Goal: Task Accomplishment & Management: Complete application form

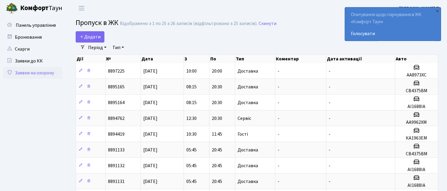
select select "25"
click at [93, 36] on span "Додати" at bounding box center [90, 37] width 21 height 7
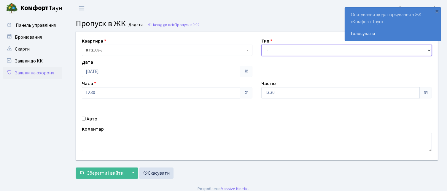
click at [303, 50] on select "- Доставка Таксі Гості Сервіс" at bounding box center [346, 50] width 171 height 11
select select "1"
click at [261, 45] on select "- Доставка Таксі Гості Сервіс" at bounding box center [346, 50] width 171 height 11
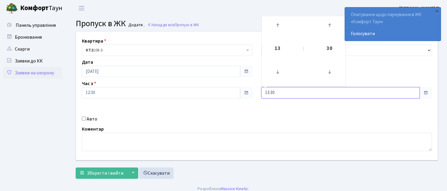
click at [270, 92] on input "13:30" at bounding box center [340, 92] width 158 height 11
type input "20:30"
click at [84, 118] on input "Авто" at bounding box center [84, 118] width 4 height 4
checkbox input "true"
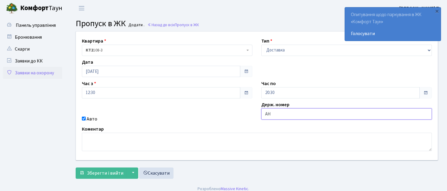
type input "АН3968ІВ"
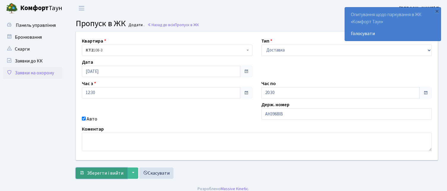
click at [105, 172] on span "Зберегти і вийти" at bounding box center [105, 172] width 37 height 7
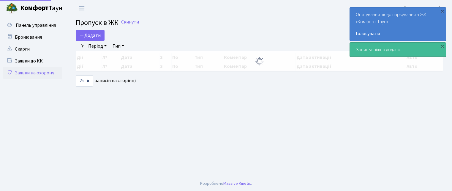
select select "25"
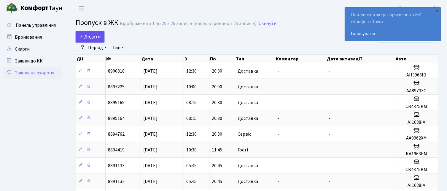
click at [82, 35] on icon at bounding box center [82, 36] width 5 height 5
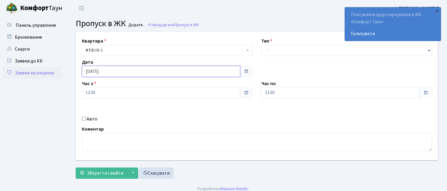
click at [130, 69] on input "[DATE]" at bounding box center [161, 71] width 158 height 11
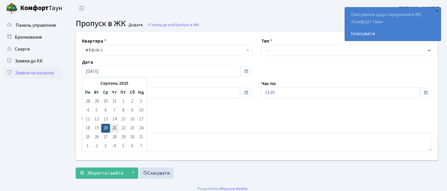
click at [115, 127] on td "21" at bounding box center [114, 127] width 9 height 9
type input "[DATE]"
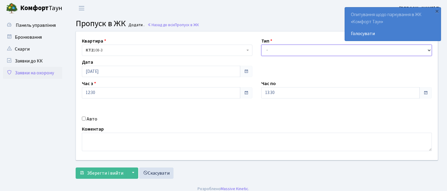
click at [321, 51] on select "- Доставка Таксі Гості Сервіс" at bounding box center [346, 50] width 171 height 11
select select "1"
click at [261, 45] on select "- Доставка Таксі Гості Сервіс" at bounding box center [346, 50] width 171 height 11
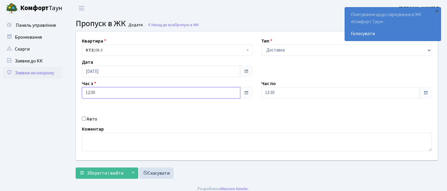
click at [90, 91] on input "12:30" at bounding box center [161, 92] width 158 height 11
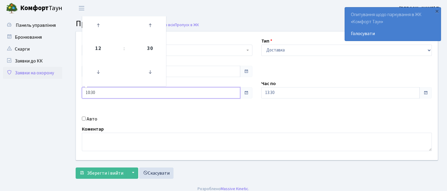
type input "10:30"
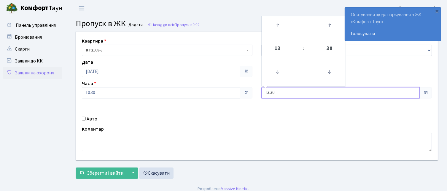
click at [269, 92] on input "13:30" at bounding box center [340, 92] width 158 height 11
type input "20:30"
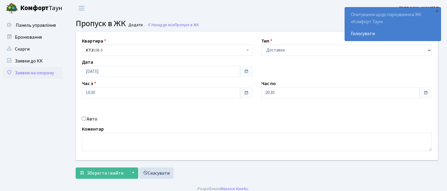
click at [84, 119] on input "Авто" at bounding box center [84, 118] width 4 height 4
checkbox input "true"
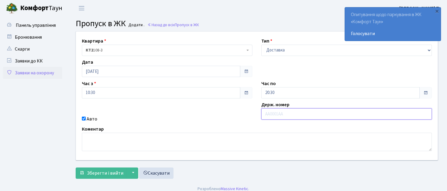
click at [298, 112] on input "text" at bounding box center [346, 113] width 171 height 11
type input "АІ1688ІА"
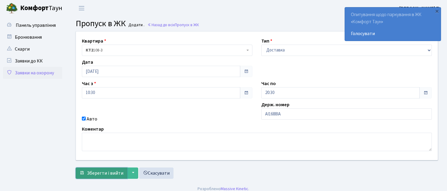
click at [106, 171] on span "Зберегти і вийти" at bounding box center [105, 172] width 37 height 7
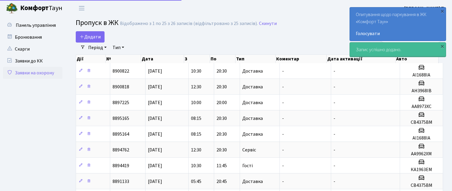
select select "25"
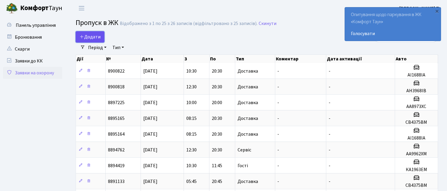
click at [82, 36] on icon at bounding box center [82, 36] width 5 height 5
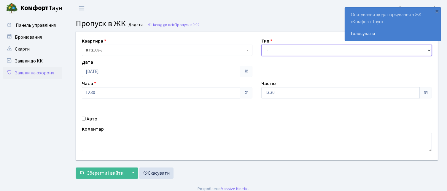
click at [337, 53] on select "- Доставка Таксі Гості Сервіс" at bounding box center [346, 50] width 171 height 11
select select "1"
click at [261, 45] on select "- Доставка Таксі Гості Сервіс" at bounding box center [346, 50] width 171 height 11
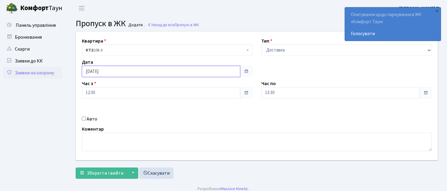
click at [121, 71] on input "[DATE]" at bounding box center [161, 71] width 158 height 11
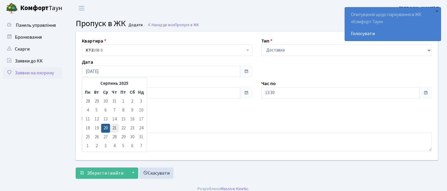
click at [114, 126] on td "21" at bounding box center [114, 127] width 9 height 9
type input "[DATE]"
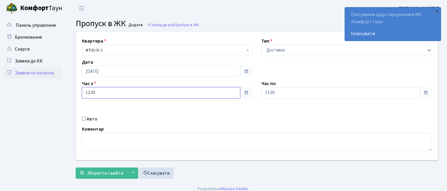
click at [90, 92] on input "12:30" at bounding box center [161, 92] width 158 height 11
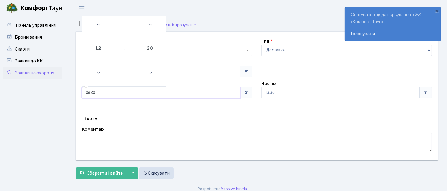
type input "08:30"
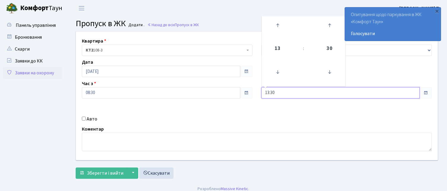
click at [269, 93] on input "13:30" at bounding box center [340, 92] width 158 height 11
type input "20:30"
click at [82, 118] on input "Авто" at bounding box center [84, 118] width 4 height 4
checkbox input "true"
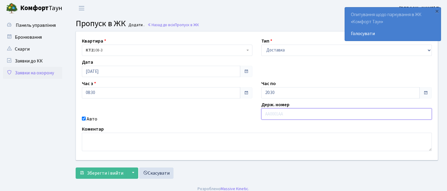
click at [317, 116] on input "text" at bounding box center [346, 113] width 171 height 11
type input "СВ4375ВМ"
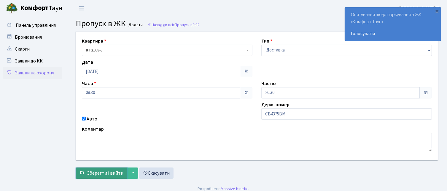
click at [115, 171] on span "Зберегти і вийти" at bounding box center [105, 172] width 37 height 7
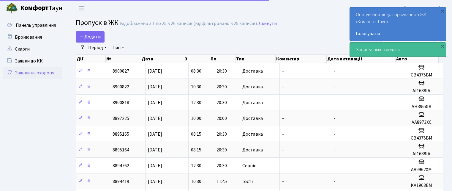
select select "25"
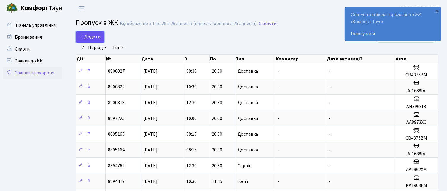
click at [88, 36] on span "Додати" at bounding box center [90, 37] width 21 height 7
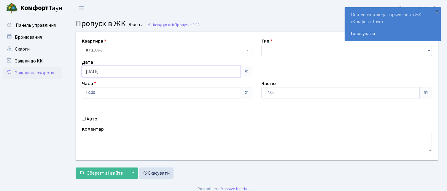
click at [134, 69] on input "[DATE]" at bounding box center [161, 71] width 158 height 11
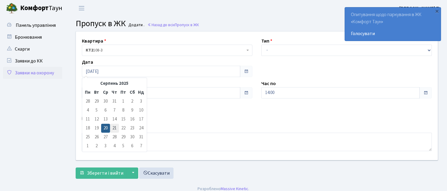
click at [115, 127] on td "21" at bounding box center [114, 127] width 9 height 9
type input "[DATE]"
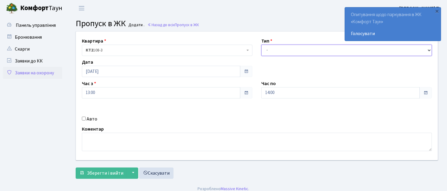
click at [299, 50] on select "- Доставка Таксі Гості Сервіс" at bounding box center [346, 50] width 171 height 11
select select "1"
click at [261, 45] on select "- Доставка Таксі Гості Сервіс" at bounding box center [346, 50] width 171 height 11
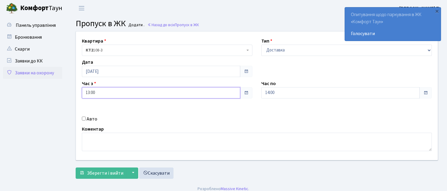
click at [89, 92] on input "13:00" at bounding box center [161, 92] width 158 height 11
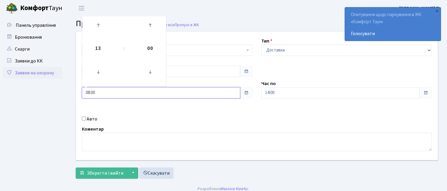
type input "08:00"
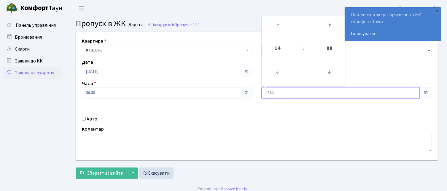
click at [268, 91] on input "14:00" at bounding box center [340, 92] width 158 height 11
click at [269, 91] on input "14:00" at bounding box center [340, 92] width 158 height 11
type input "20:00"
click at [84, 118] on input "Авто" at bounding box center [84, 118] width 4 height 4
checkbox input "true"
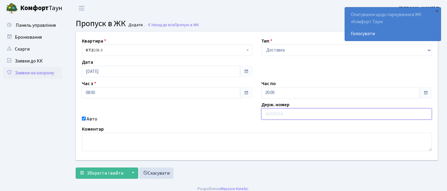
click at [269, 114] on input "text" at bounding box center [346, 113] width 171 height 11
type input "АН3968ІВ"
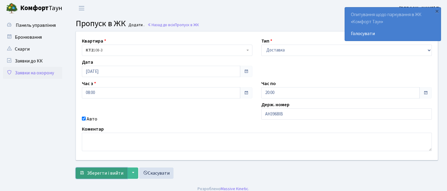
click at [110, 171] on span "Зберегти і вийти" at bounding box center [105, 172] width 37 height 7
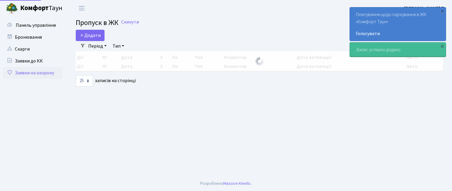
select select "25"
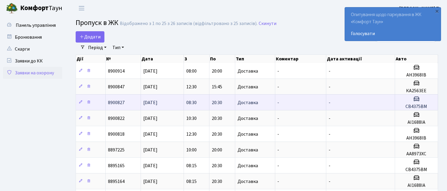
click at [182, 103] on td "[DATE]" at bounding box center [162, 102] width 43 height 16
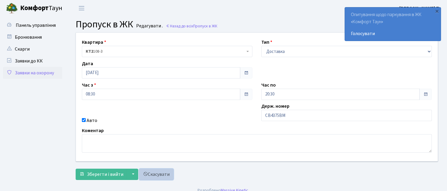
click at [151, 174] on link "Скасувати" at bounding box center [156, 173] width 34 height 11
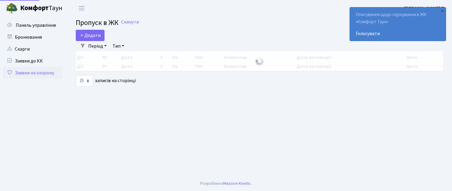
select select "25"
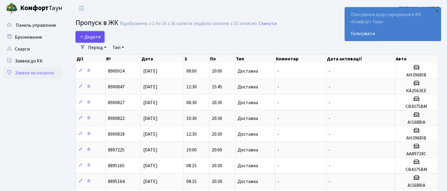
click at [83, 36] on icon at bounding box center [82, 36] width 5 height 5
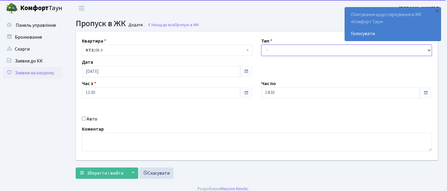
drag, startPoint x: 322, startPoint y: 50, endPoint x: 322, endPoint y: 46, distance: 3.9
click at [323, 49] on select "- Доставка Таксі Гості Сервіс" at bounding box center [346, 50] width 171 height 11
